Goal: Transaction & Acquisition: Subscribe to service/newsletter

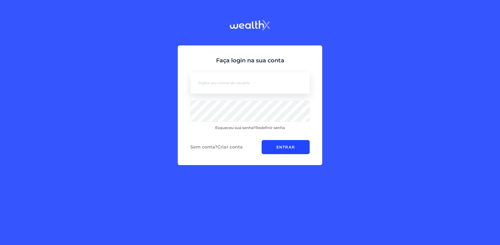
click at [268, 83] on input at bounding box center [249, 82] width 119 height 21
type input "[EMAIL_ADDRESS][DOMAIN_NAME]"
click at [225, 146] on link "Criar conta" at bounding box center [229, 147] width 25 height 6
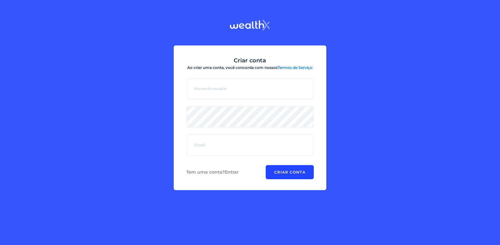
click at [246, 81] on input at bounding box center [249, 88] width 127 height 21
type input "[EMAIL_ADDRESS][DOMAIN_NAME]"
click at [208, 139] on input "email" at bounding box center [249, 145] width 127 height 21
click at [378, 105] on div "Criar conta Ao criar uma conta, você concorda com nossos Termos de Serviço User…" at bounding box center [250, 121] width 490 height 151
click at [205, 148] on input "email" at bounding box center [249, 145] width 127 height 21
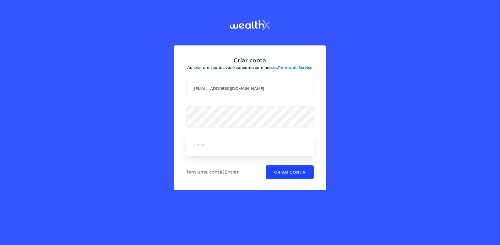
type input "[EMAIL_ADDRESS][DOMAIN_NAME]"
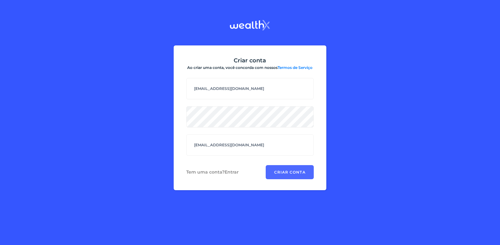
click at [282, 174] on button "Criar conta" at bounding box center [289, 172] width 48 height 14
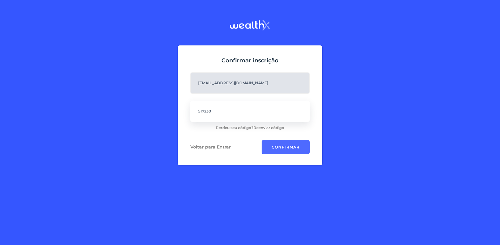
type input "517230"
click at [284, 151] on button "Confirmar" at bounding box center [285, 147] width 48 height 14
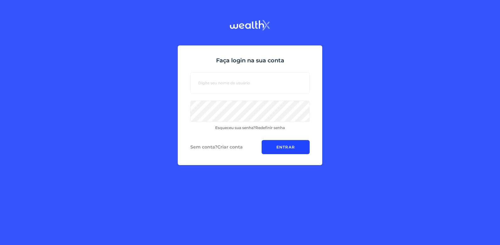
click at [260, 82] on input at bounding box center [249, 82] width 119 height 21
type input "[EMAIL_ADDRESS][DOMAIN_NAME]"
click at [284, 148] on button "Entrar" at bounding box center [285, 147] width 48 height 14
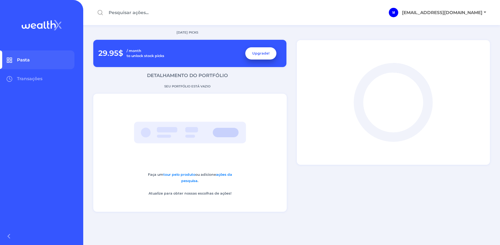
drag, startPoint x: 280, startPoint y: 126, endPoint x: 349, endPoint y: 145, distance: 72.3
click at [349, 145] on icon "animação" at bounding box center [393, 103] width 110 height 110
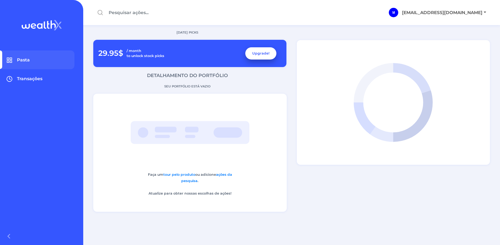
click at [39, 79] on span "Transações" at bounding box center [29, 79] width 25 height 6
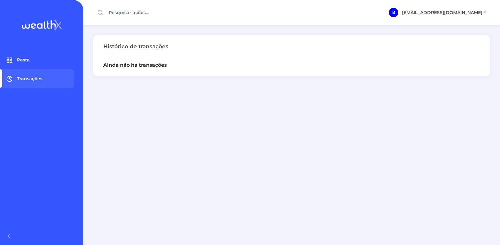
click at [34, 64] on link "Pasta" at bounding box center [37, 60] width 74 height 19
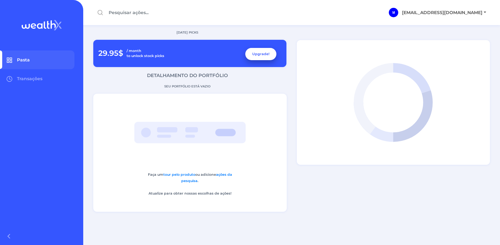
click at [269, 53] on button "Upgrade!" at bounding box center [260, 54] width 31 height 12
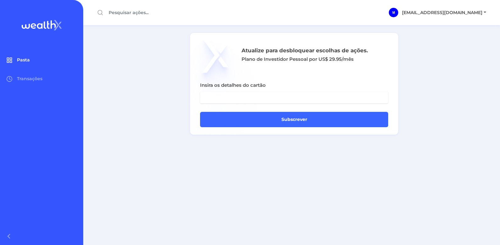
click at [27, 56] on link "Pasta" at bounding box center [37, 60] width 74 height 19
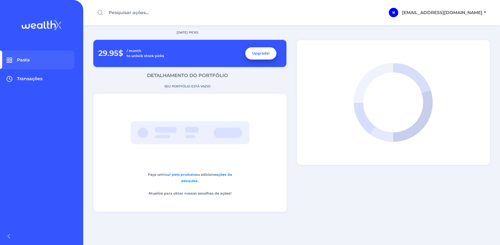
click at [24, 78] on span "Transações" at bounding box center [29, 79] width 25 height 6
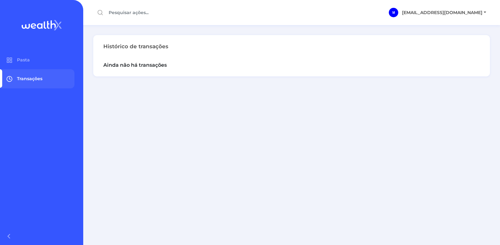
click at [398, 12] on span "M" at bounding box center [392, 12] width 9 height 9
click at [136, 13] on input "text" at bounding box center [179, 12] width 173 height 11
click at [22, 58] on span "Pasta" at bounding box center [23, 60] width 13 height 6
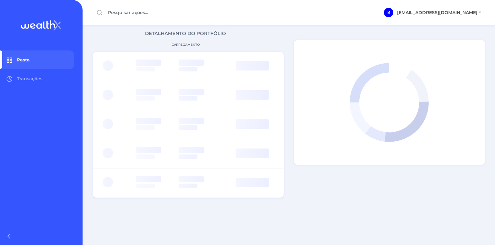
click at [10, 59] on rect at bounding box center [11, 59] width 2 height 2
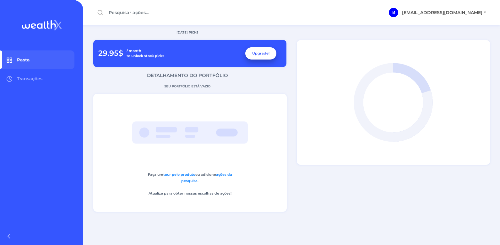
click at [167, 76] on p "DETALHAMENTO DO PORTFÓLIO" at bounding box center [187, 75] width 208 height 7
click at [225, 174] on link "ações da pesquisa" at bounding box center [206, 178] width 51 height 11
click at [179, 174] on link "tour pelo produto" at bounding box center [179, 175] width 32 height 4
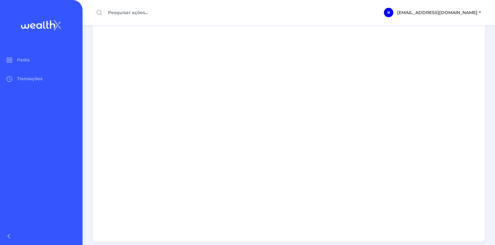
scroll to position [20, 0]
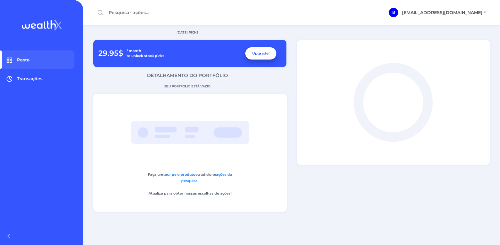
click at [28, 78] on span "Transações" at bounding box center [29, 79] width 25 height 6
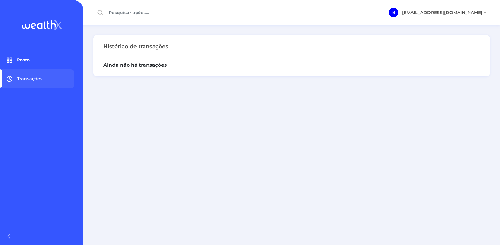
click at [36, 61] on link "Pasta" at bounding box center [37, 60] width 74 height 19
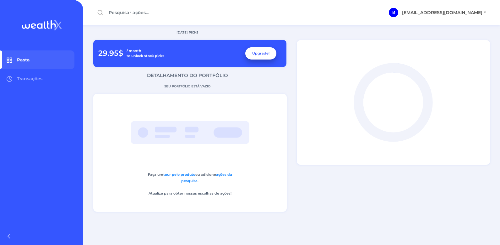
click at [8, 60] on icon at bounding box center [9, 60] width 6 height 6
click at [192, 79] on div "[DATE] PICKS 29.95$ / month to unlock stock picks Upgrade! DETALHAMENTO DO PORT…" at bounding box center [187, 123] width 208 height 187
click at [175, 172] on p "Faça um tour pelo produto ou adicione ações da pesquisa . Atualize para obter n…" at bounding box center [190, 189] width 97 height 35
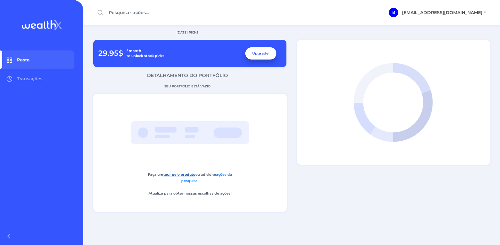
click at [174, 174] on link "tour pelo produto" at bounding box center [179, 175] width 32 height 4
click at [205, 80] on div "[DATE] PICKS 29.95$ / month to unlock stock picks Upgrade! DETALHAMENTO DO PORT…" at bounding box center [187, 123] width 208 height 187
click at [258, 54] on button "Upgrade!" at bounding box center [260, 54] width 31 height 12
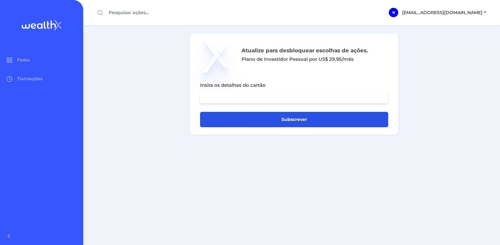
click at [287, 120] on button "Subscrever" at bounding box center [294, 119] width 188 height 15
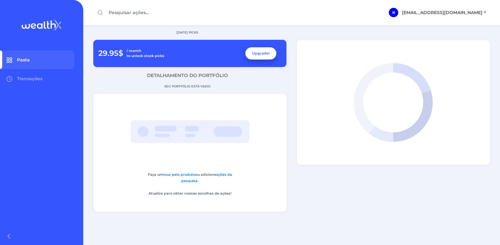
click at [198, 195] on p "Faça um tour pelo produto ou adicione ações da pesquisa . Atualize para obter n…" at bounding box center [190, 189] width 97 height 35
click at [28, 78] on span "Transações" at bounding box center [29, 79] width 25 height 6
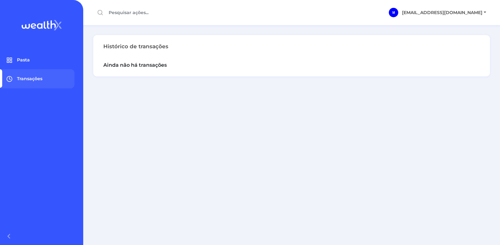
click at [27, 63] on link "Pasta" at bounding box center [37, 60] width 74 height 19
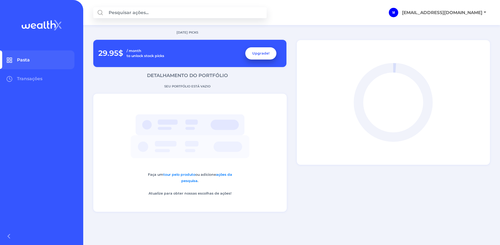
click at [106, 14] on input "text" at bounding box center [179, 12] width 173 height 11
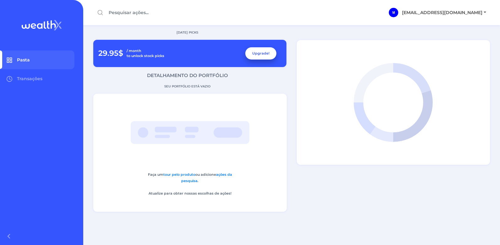
click at [43, 26] on img at bounding box center [42, 25] width 40 height 10
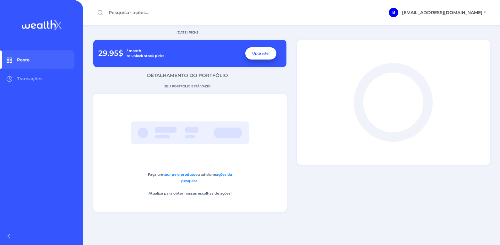
click at [43, 26] on img at bounding box center [42, 25] width 40 height 10
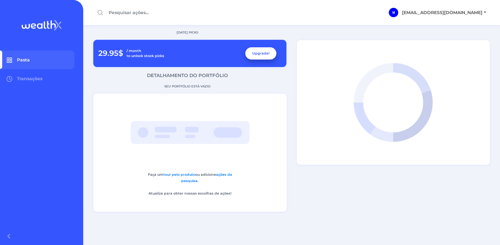
drag, startPoint x: 198, startPoint y: 58, endPoint x: 146, endPoint y: 106, distance: 70.4
click at [146, 106] on icon "animação" at bounding box center [190, 133] width 136 height 78
click at [185, 31] on p "[DATE] PICKS" at bounding box center [187, 32] width 208 height 5
click at [200, 128] on g "animação" at bounding box center [190, 132] width 119 height 23
